Goal: Check status: Check status

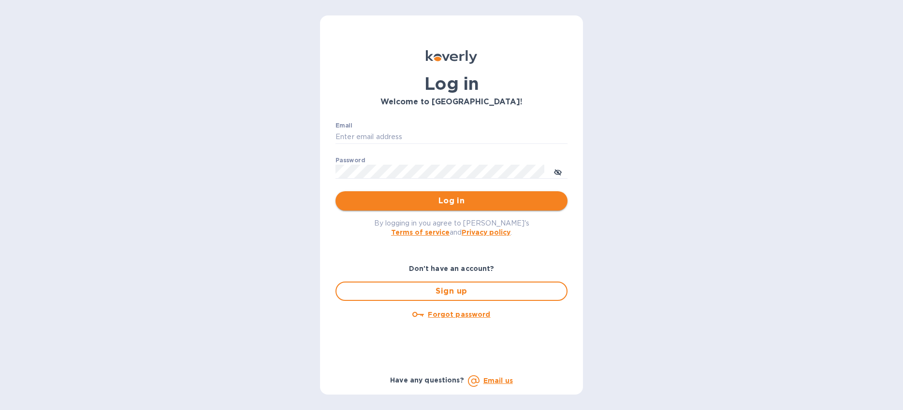
type input "imports@trinitycb.com"
click at [450, 204] on span "Log in" at bounding box center [451, 201] width 217 height 12
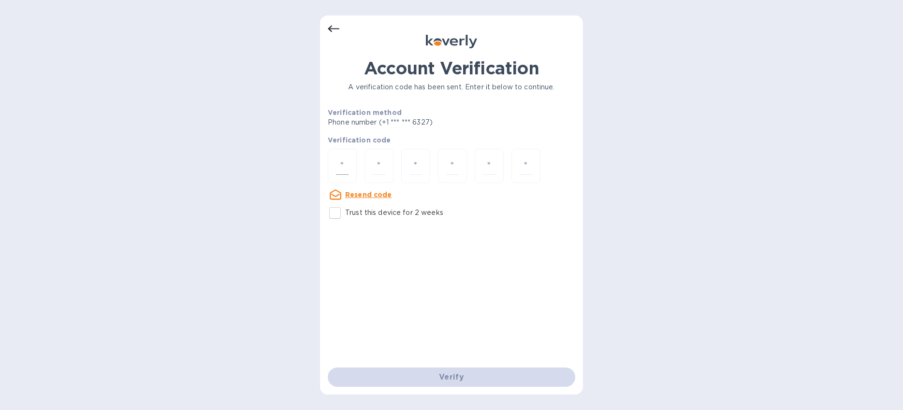
click at [333, 162] on div at bounding box center [342, 166] width 29 height 34
type input "8"
type input "2"
type input "9"
type input "7"
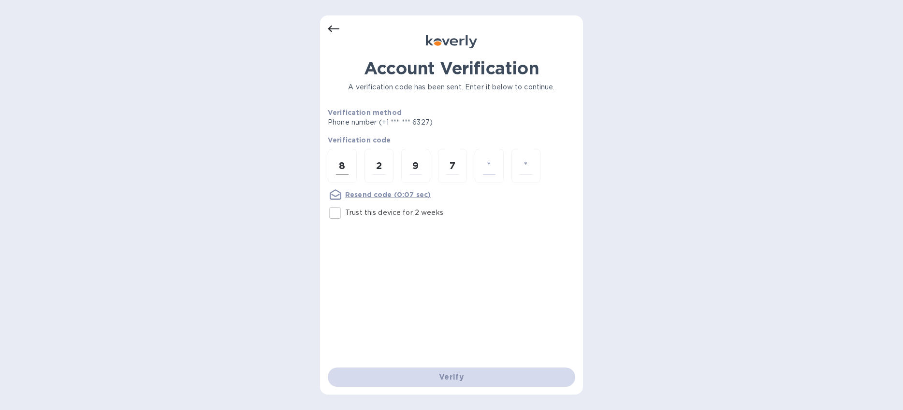
type input "1"
type input "2"
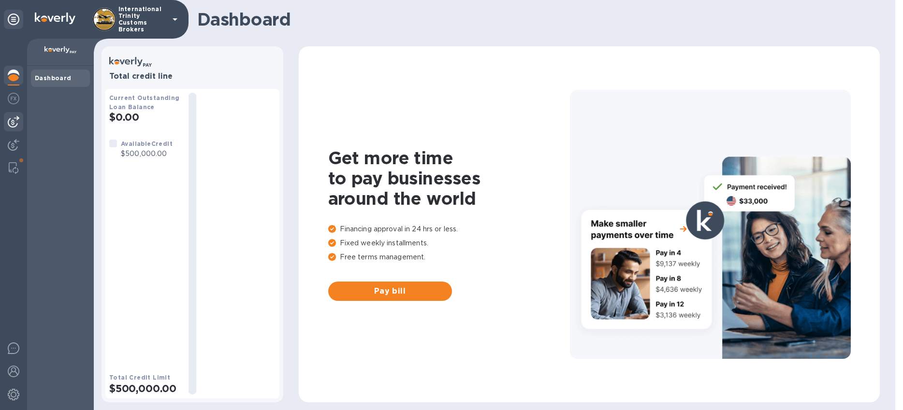
click at [14, 128] on div at bounding box center [13, 121] width 19 height 19
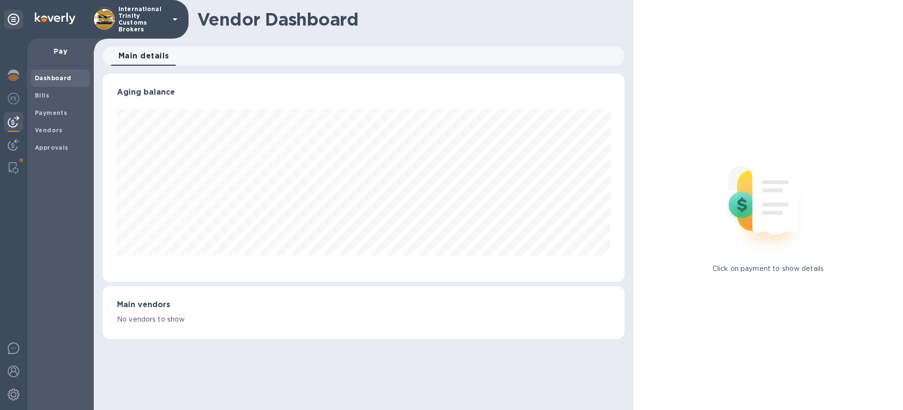
scroll to position [209, 522]
click at [50, 127] on b "Vendors" at bounding box center [49, 130] width 28 height 7
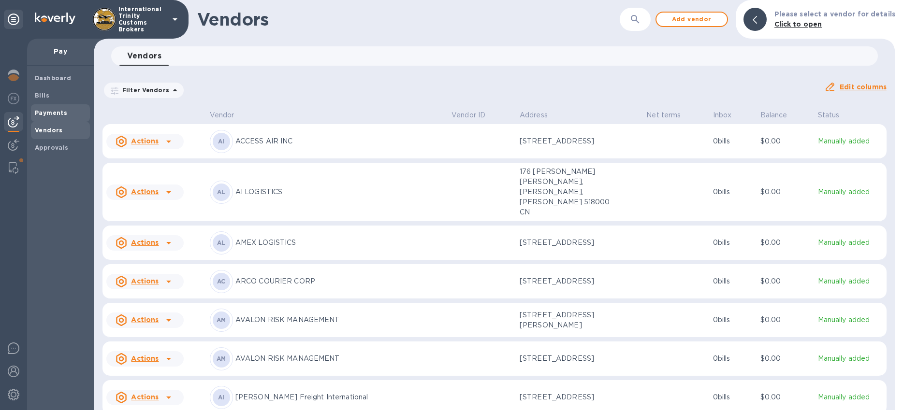
click at [52, 115] on b "Payments" at bounding box center [51, 112] width 32 height 7
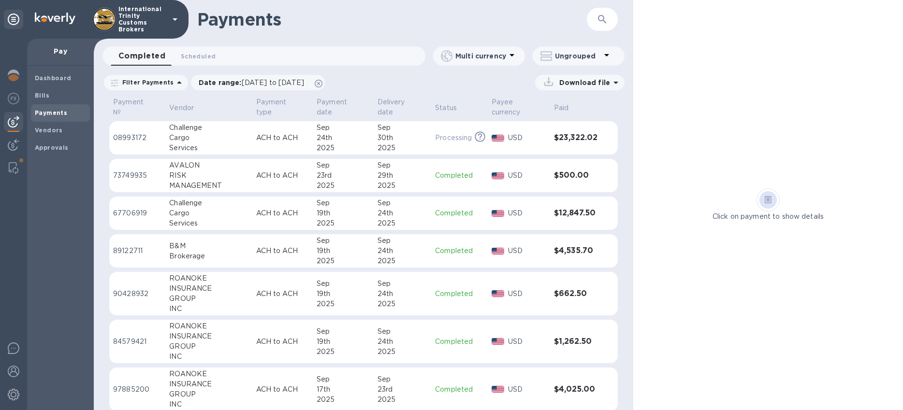
click at [385, 182] on div "2025" at bounding box center [403, 186] width 50 height 10
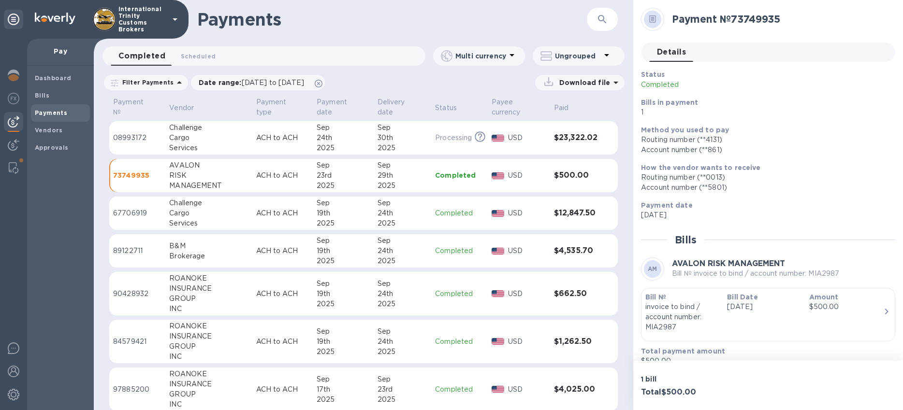
click at [624, 109] on div "Payment № Vendor Payment type Payment date Delivery date Status Payee currency …" at bounding box center [364, 253] width 540 height 315
click at [786, 303] on p "[DATE]" at bounding box center [764, 305] width 74 height 10
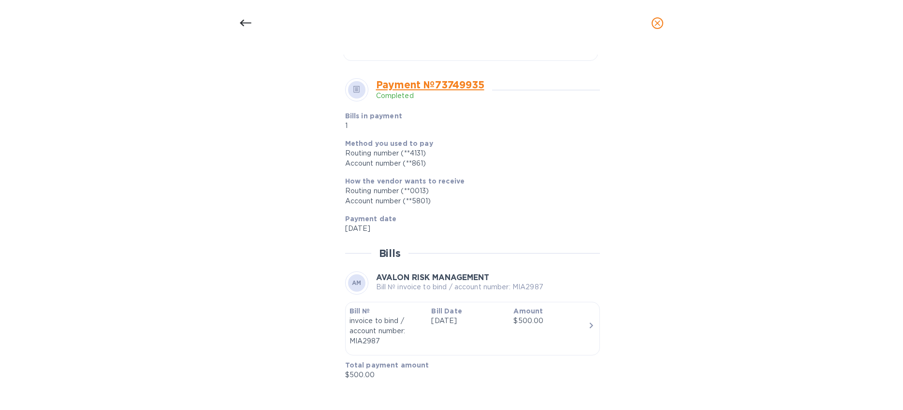
scroll to position [274, 0]
